Goal: Obtain resource: Obtain resource

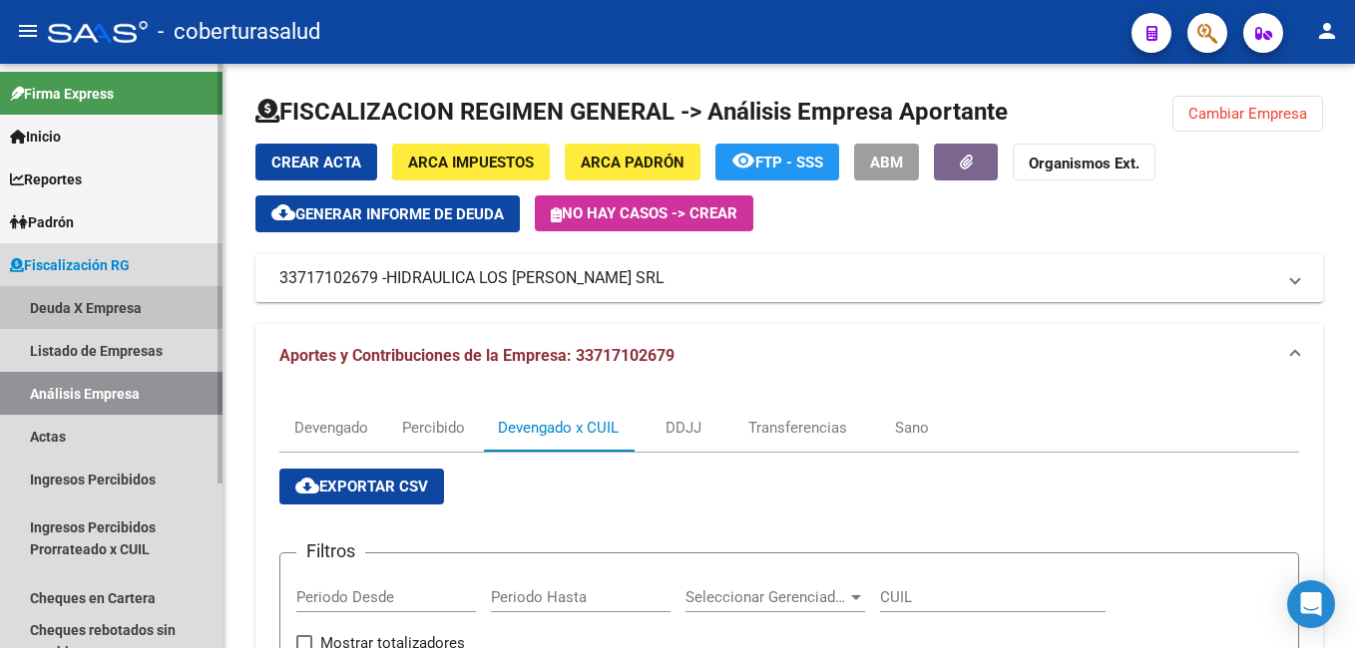
click at [64, 302] on link "Deuda X Empresa" at bounding box center [111, 307] width 222 height 43
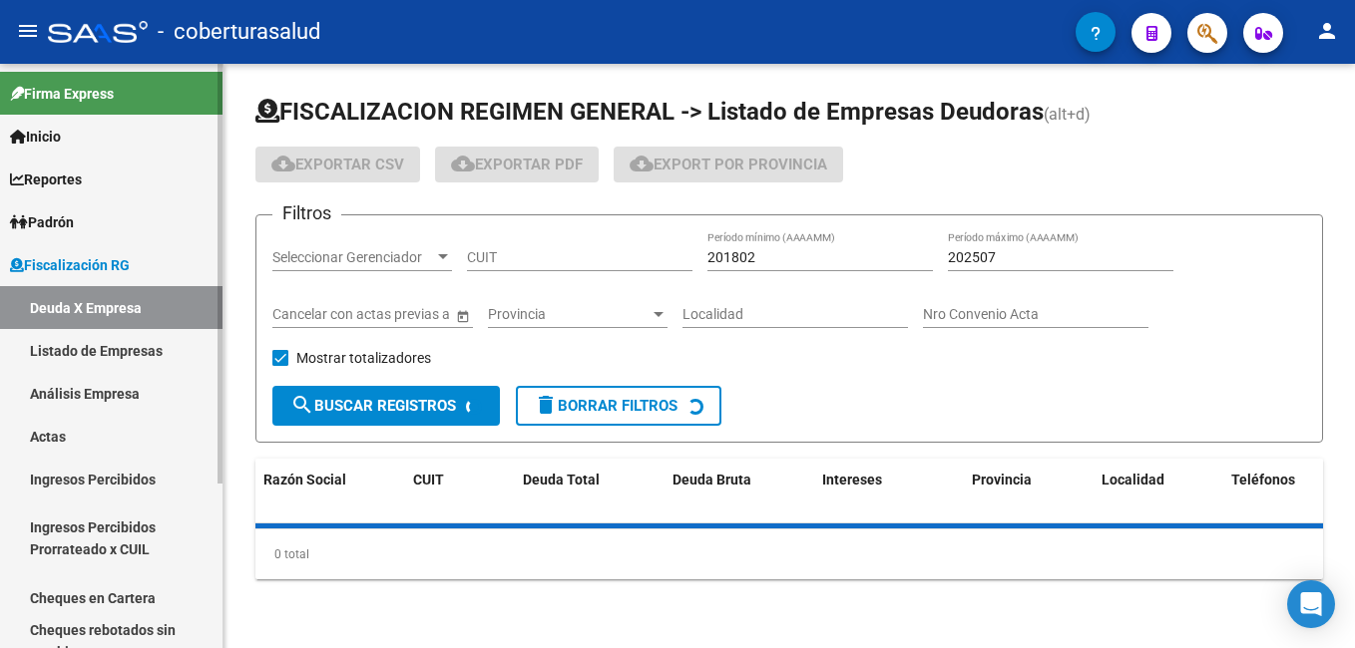
click at [43, 394] on link "Análisis Empresa" at bounding box center [111, 393] width 222 height 43
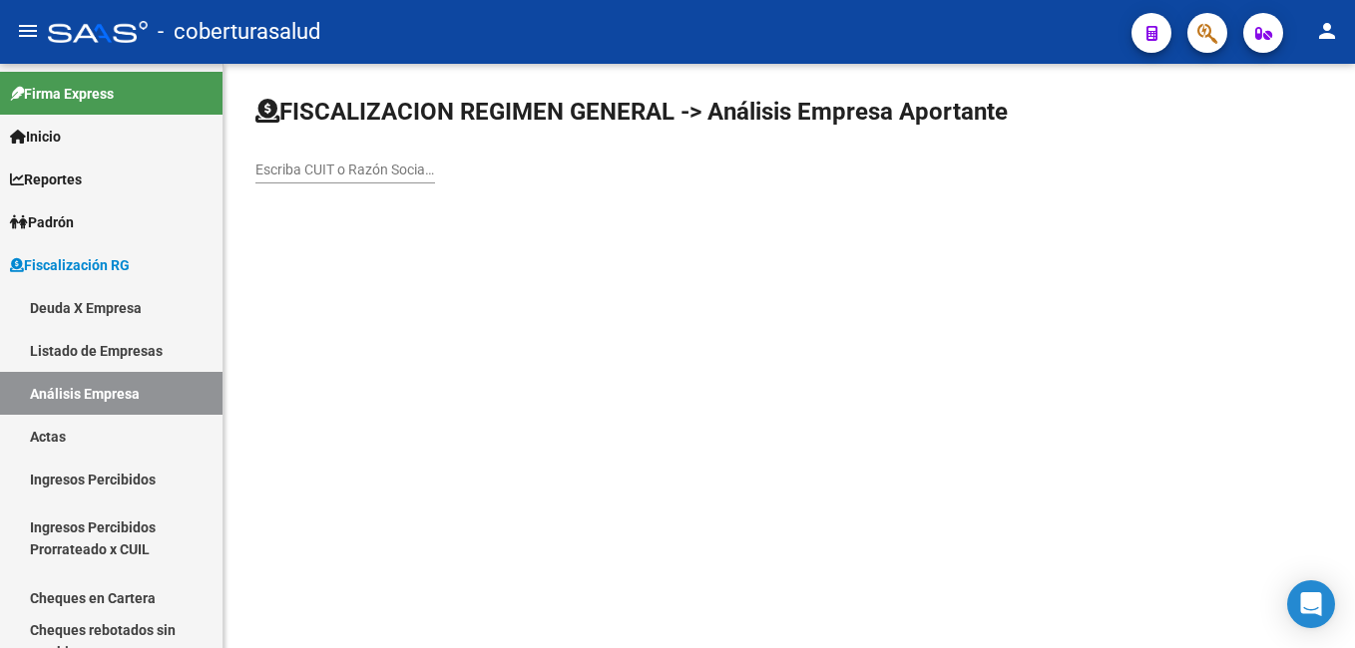
click at [278, 173] on input "Escriba CUIT o Razón Social para buscar" at bounding box center [345, 170] width 180 height 17
paste input "30675242913"
type input "30675242913"
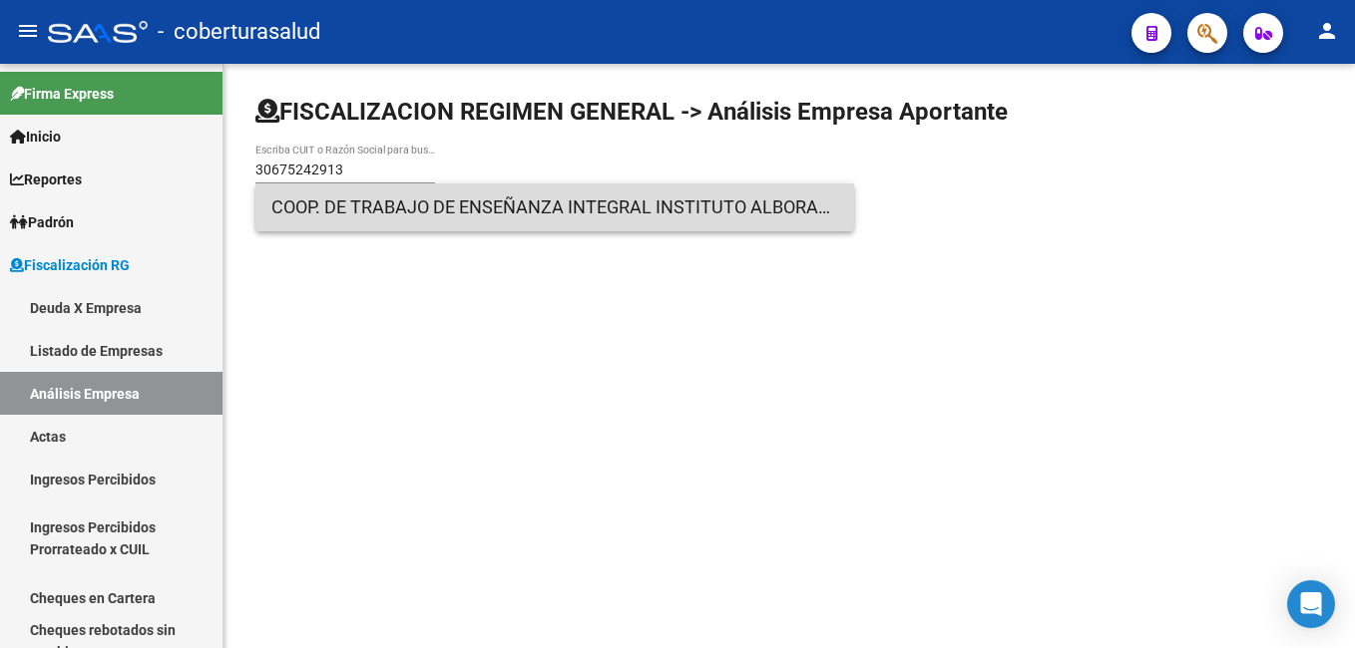
click at [407, 210] on span "COOP. DE TRABAJO DE ENSEÑANZA INTEGRAL INSTITUTO ALBORADA LTDA." at bounding box center [554, 208] width 567 height 48
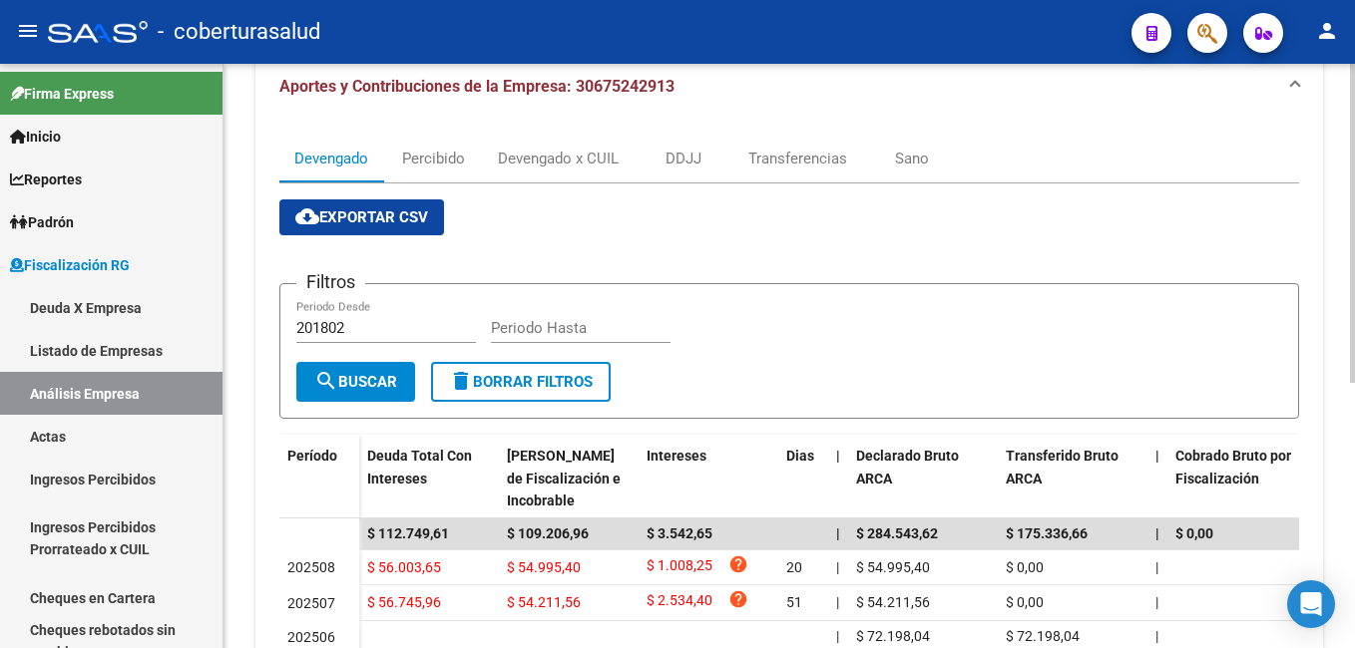
scroll to position [285, 0]
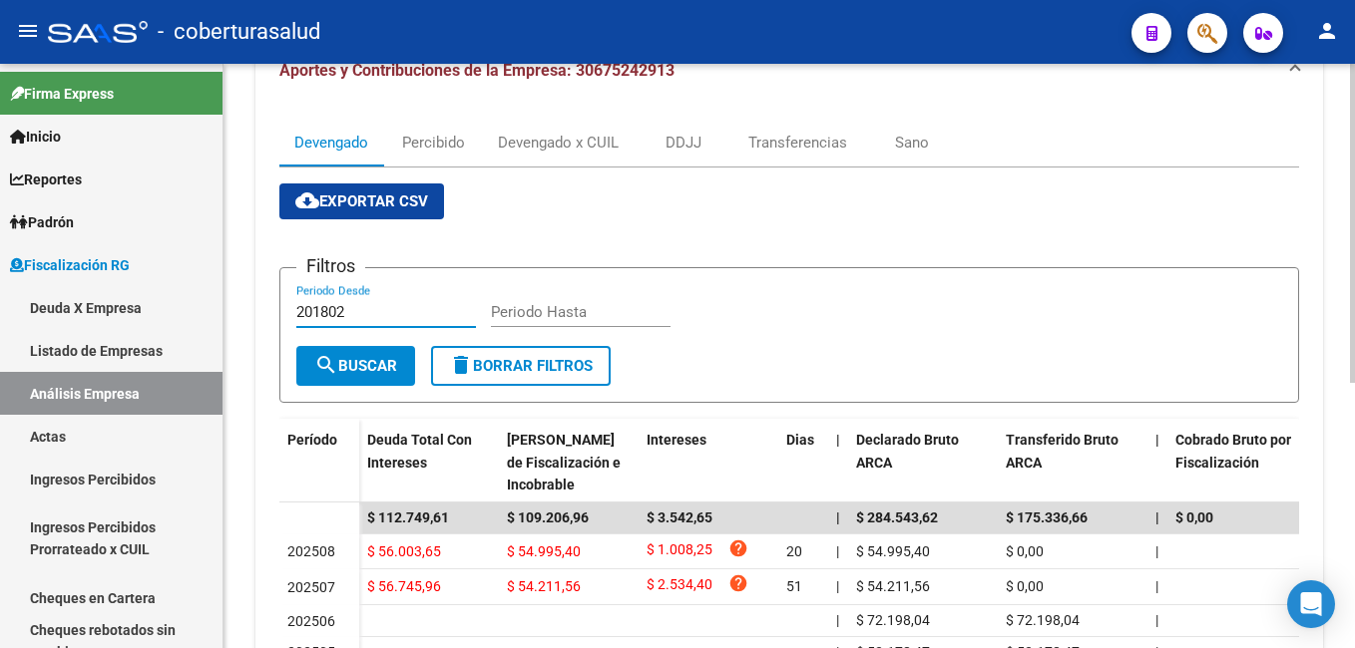
drag, startPoint x: 362, startPoint y: 315, endPoint x: 313, endPoint y: 314, distance: 48.9
click at [314, 313] on input "201802" at bounding box center [386, 312] width 180 height 18
type input "202504"
click at [484, 308] on app-form-text-field "202504 Periodo Desde" at bounding box center [393, 312] width 195 height 18
click at [511, 318] on input "Periodo Hasta" at bounding box center [581, 312] width 180 height 18
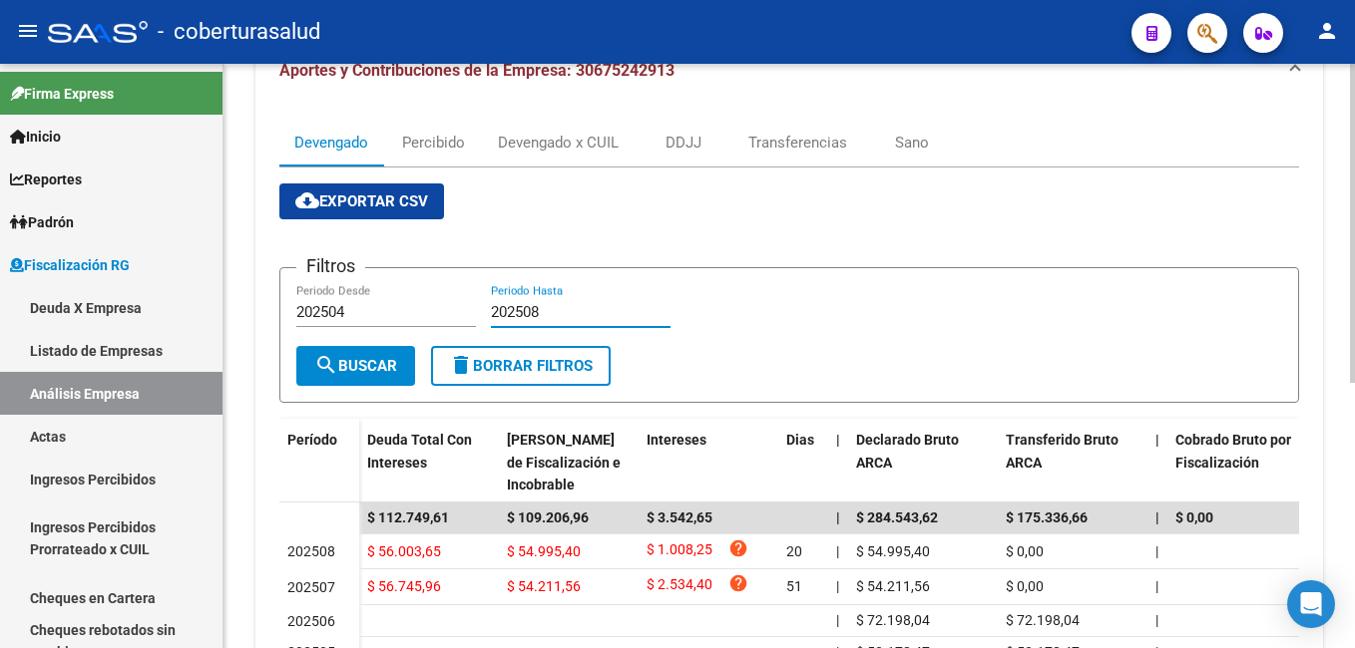
type input "202508"
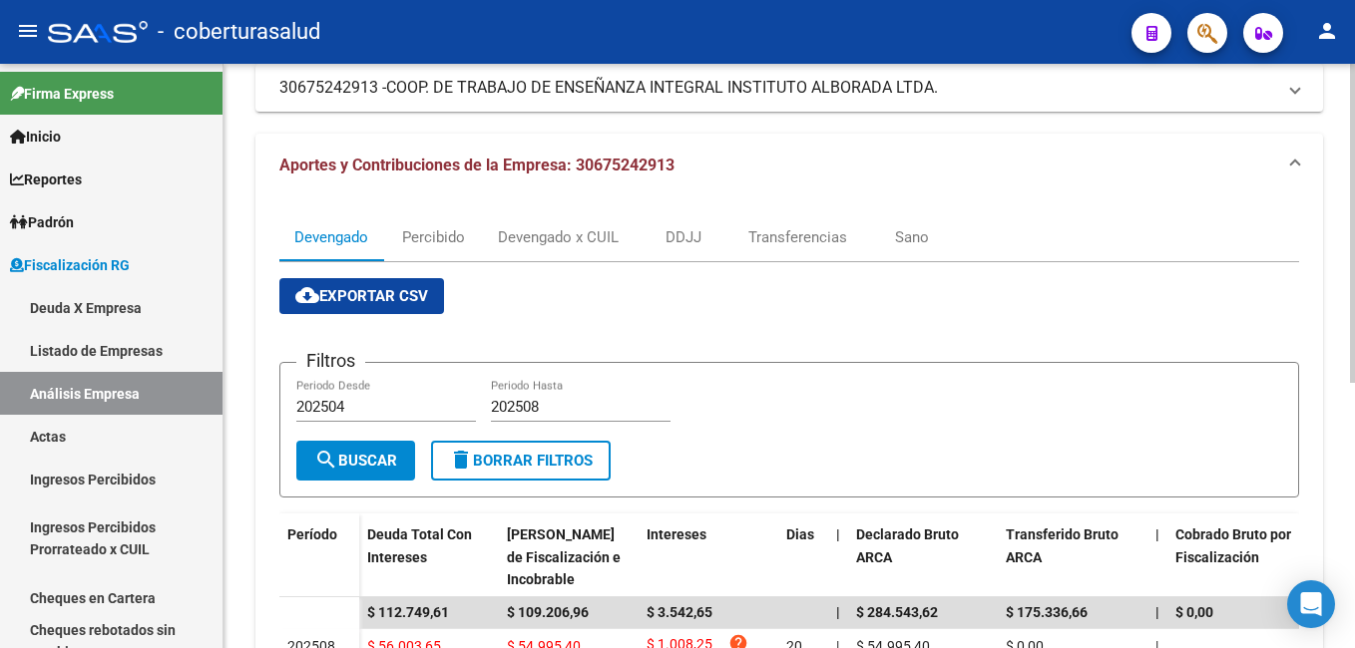
scroll to position [186, 0]
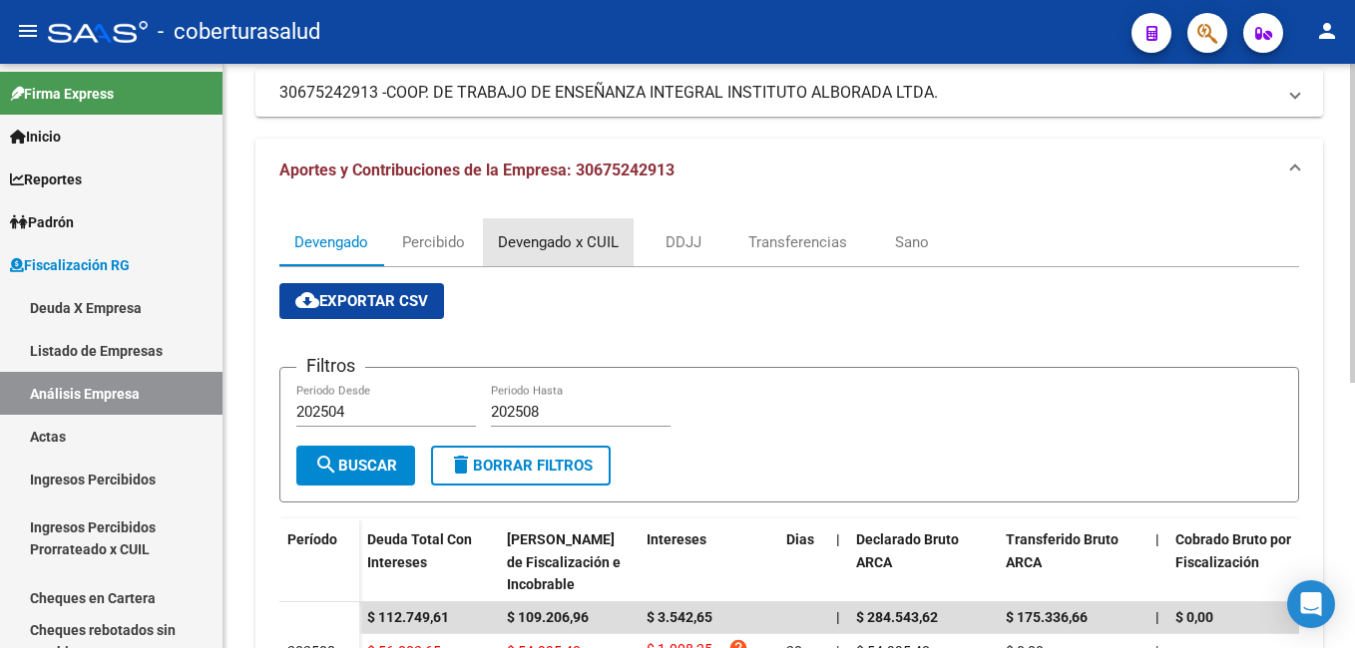
click at [552, 237] on div "Devengado x CUIL" at bounding box center [558, 242] width 121 height 22
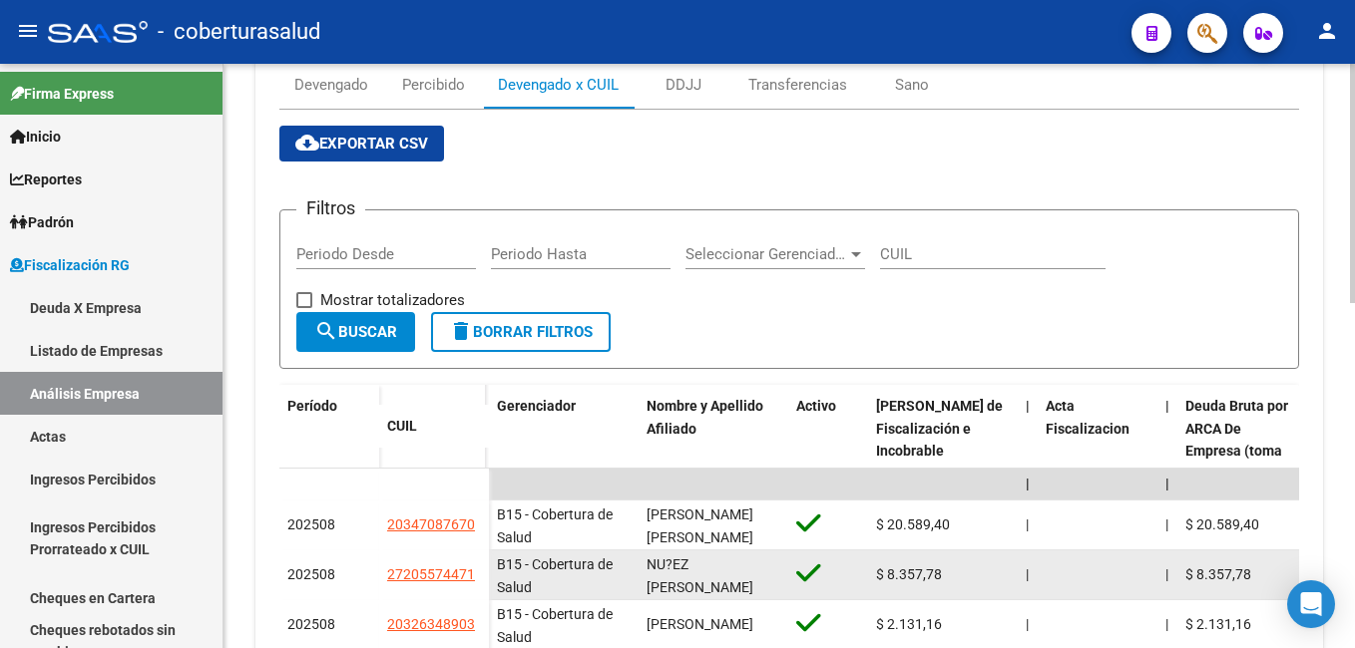
scroll to position [341, 0]
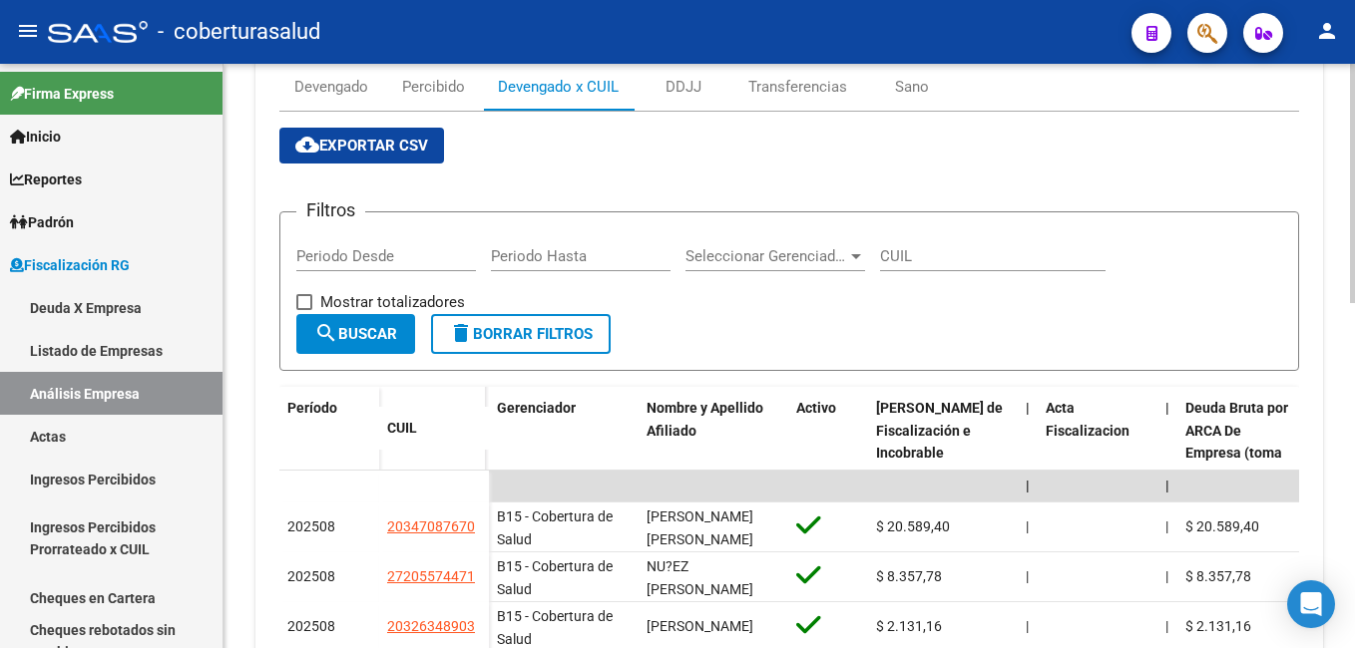
click at [303, 252] on input "Periodo Desde" at bounding box center [386, 256] width 180 height 18
type input "202504"
click at [505, 257] on input "Periodo Hasta" at bounding box center [581, 256] width 180 height 18
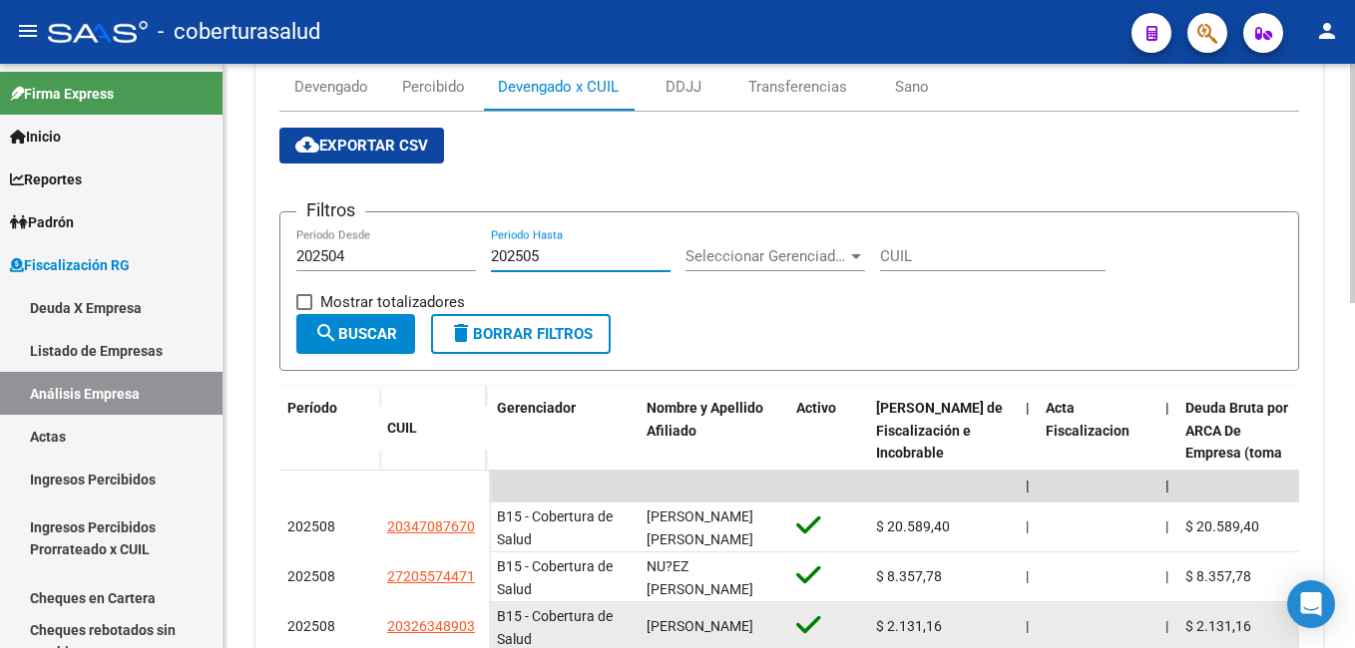
type input "202505"
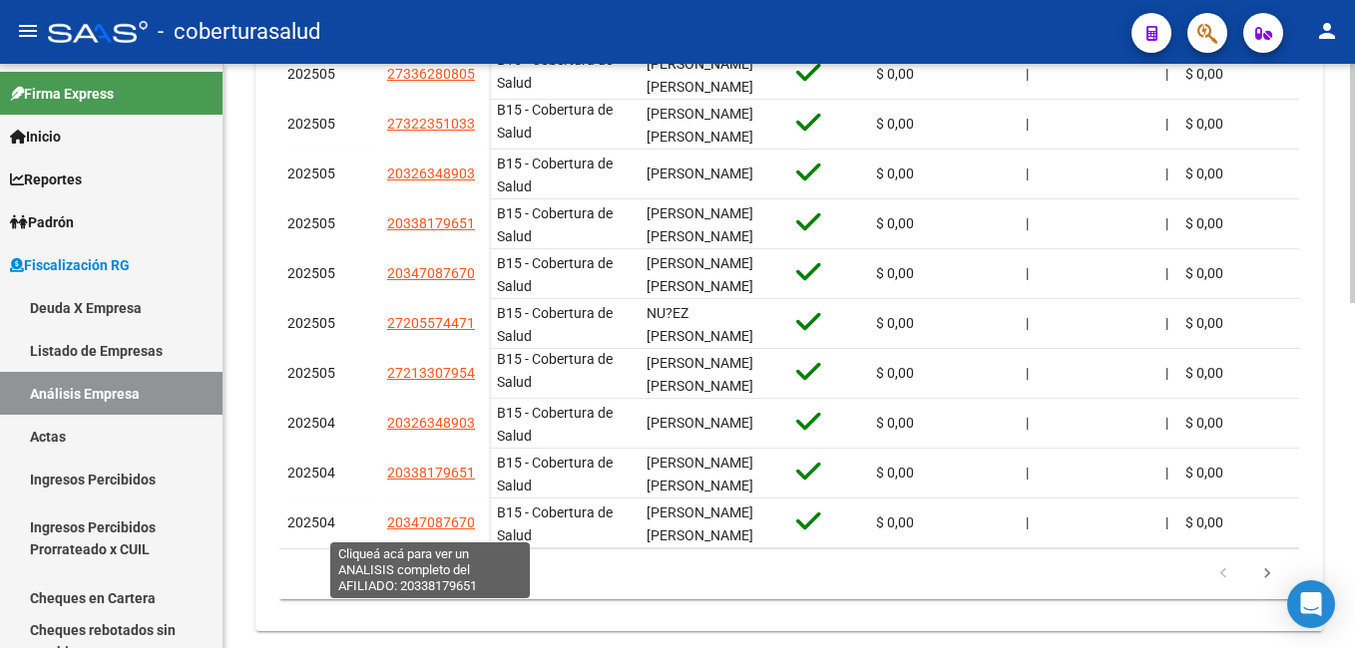
scroll to position [840, 0]
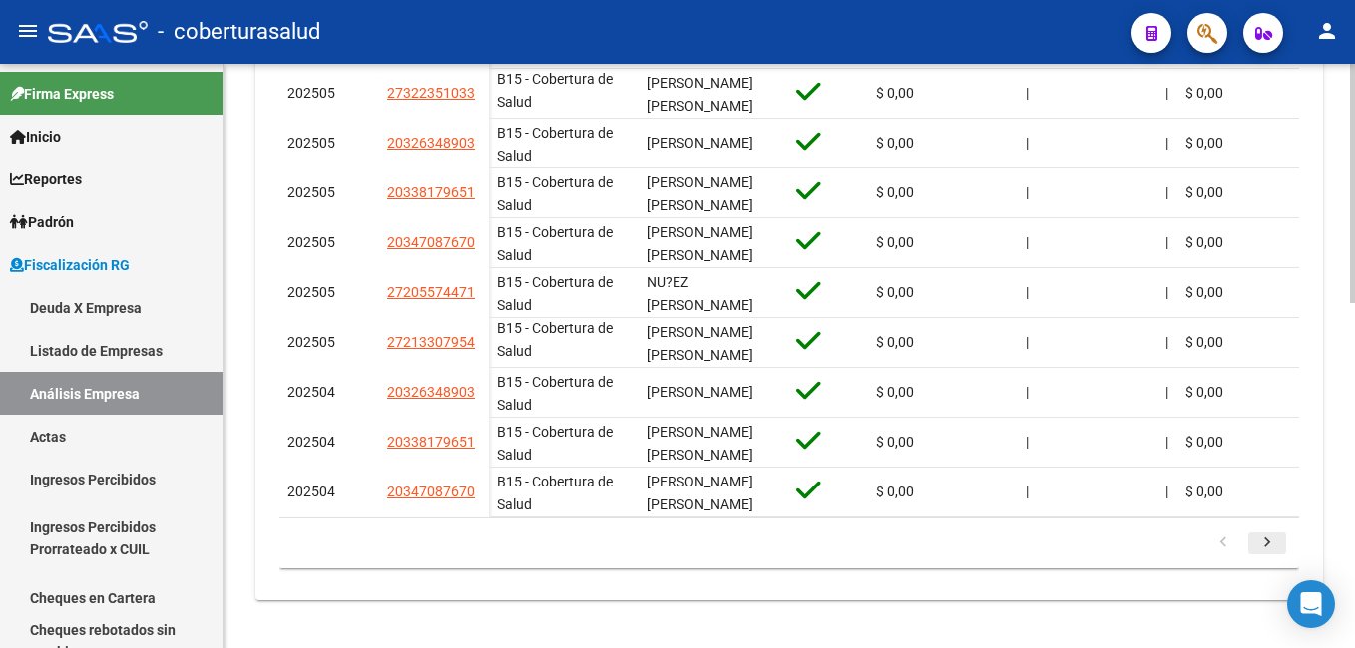
click at [1263, 545] on icon "go to next page" at bounding box center [1267, 546] width 26 height 24
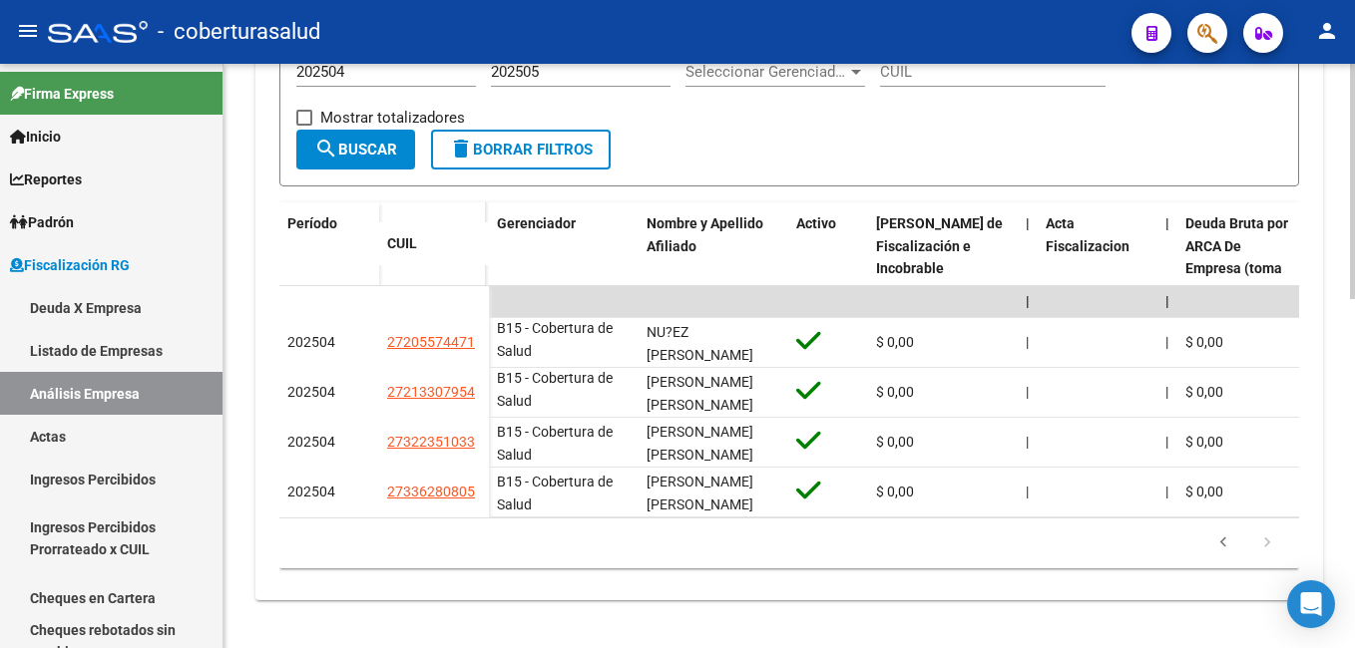
scroll to position [541, 0]
click at [1221, 542] on icon "go to previous page" at bounding box center [1223, 546] width 26 height 24
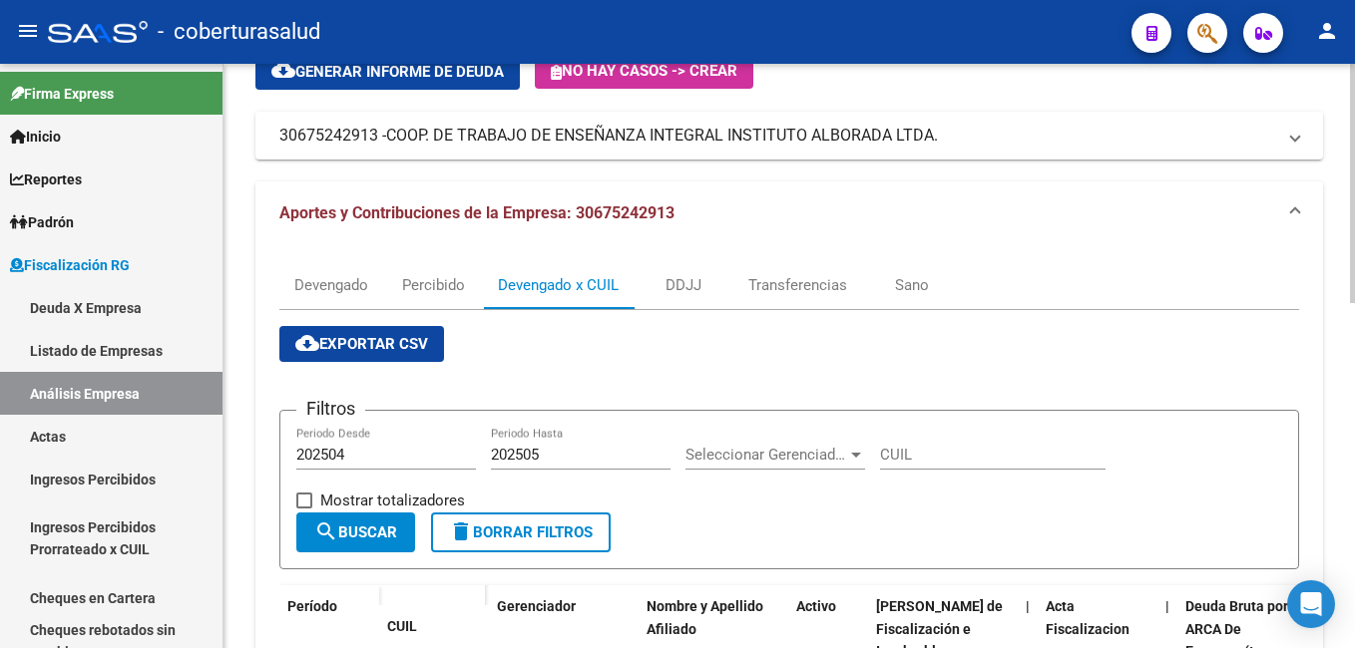
scroll to position [142, 0]
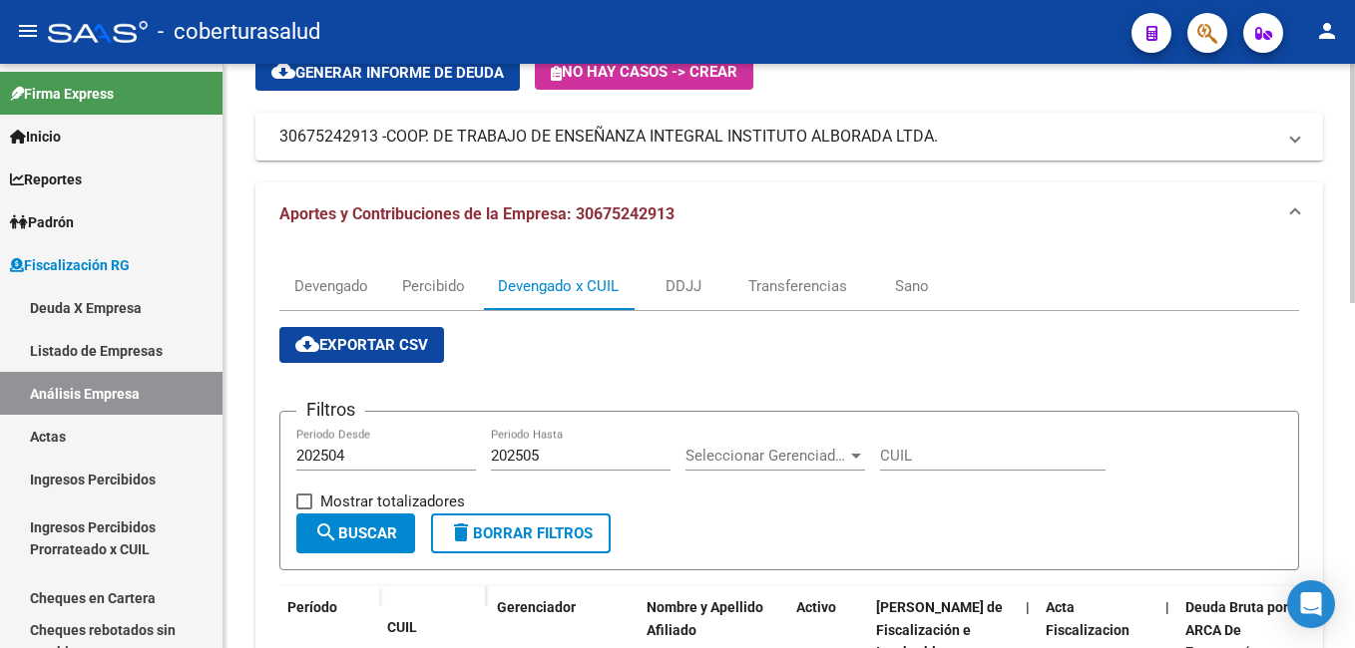
click at [332, 344] on span "cloud_download Exportar CSV" at bounding box center [361, 345] width 133 height 18
